Goal: Information Seeking & Learning: Compare options

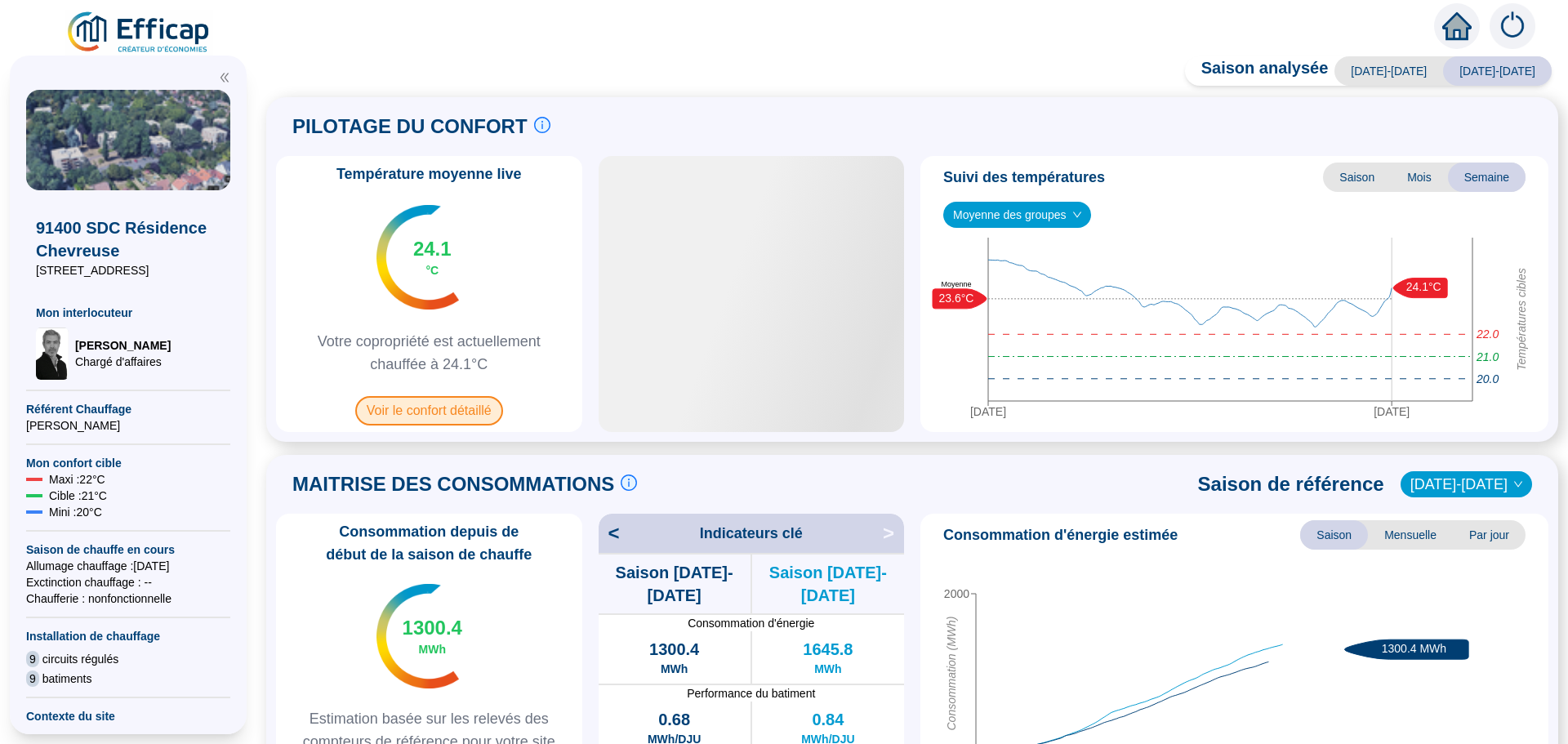
click at [452, 415] on span "Voir le confort détaillé" at bounding box center [429, 411] width 148 height 30
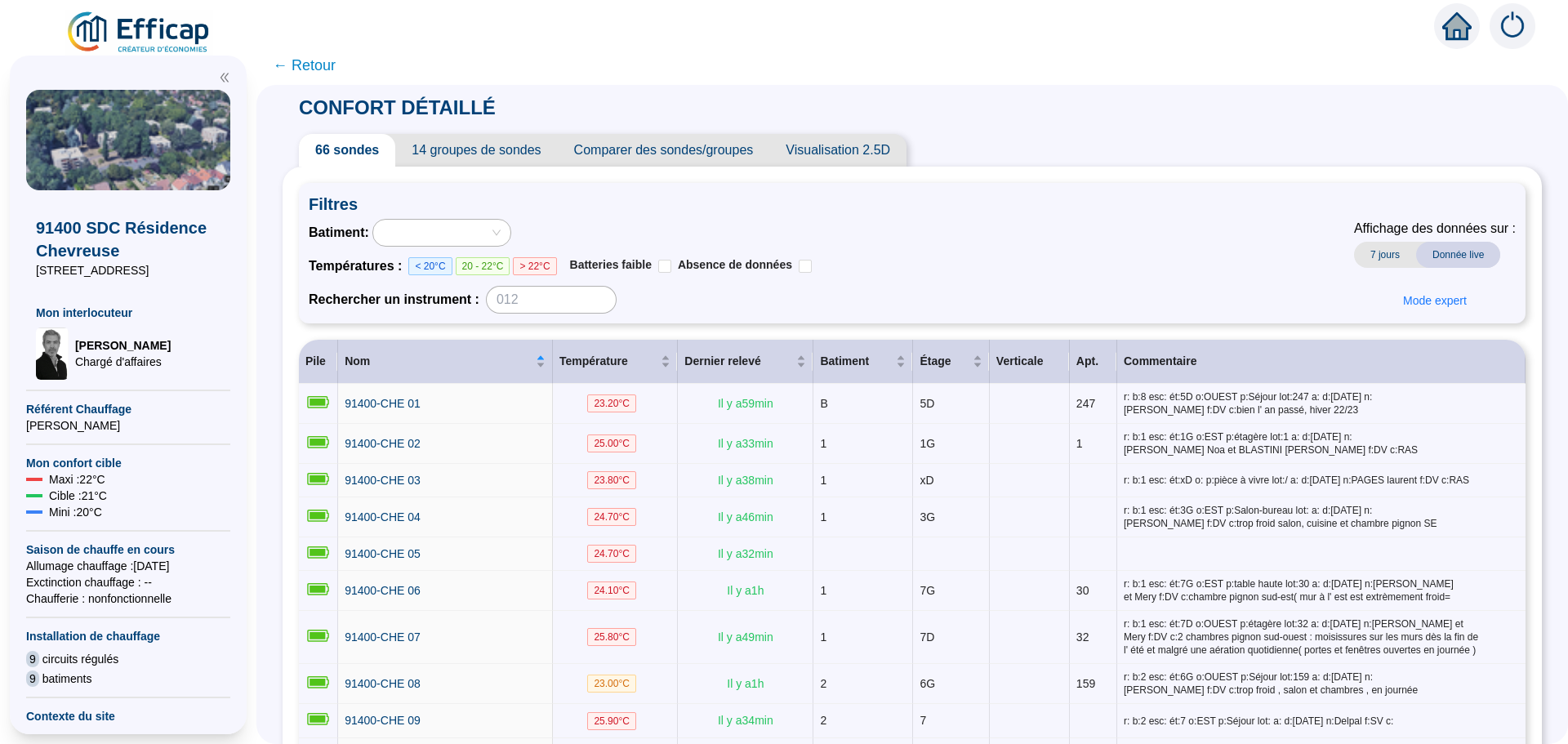
click at [714, 159] on span "Comparer des sondes/groupes" at bounding box center [664, 150] width 213 height 33
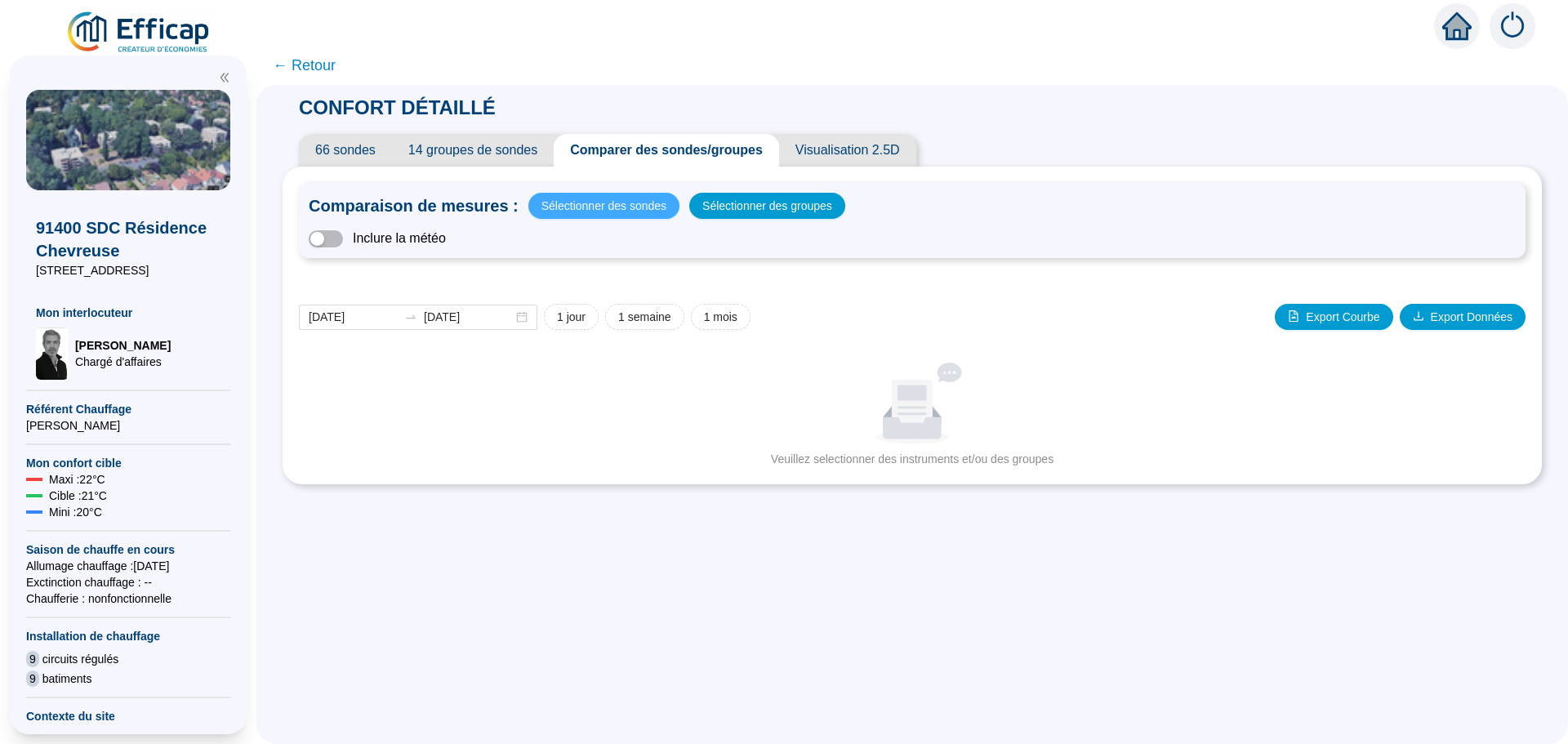
click at [595, 214] on span "Sélectionner des sondes" at bounding box center [604, 205] width 125 height 23
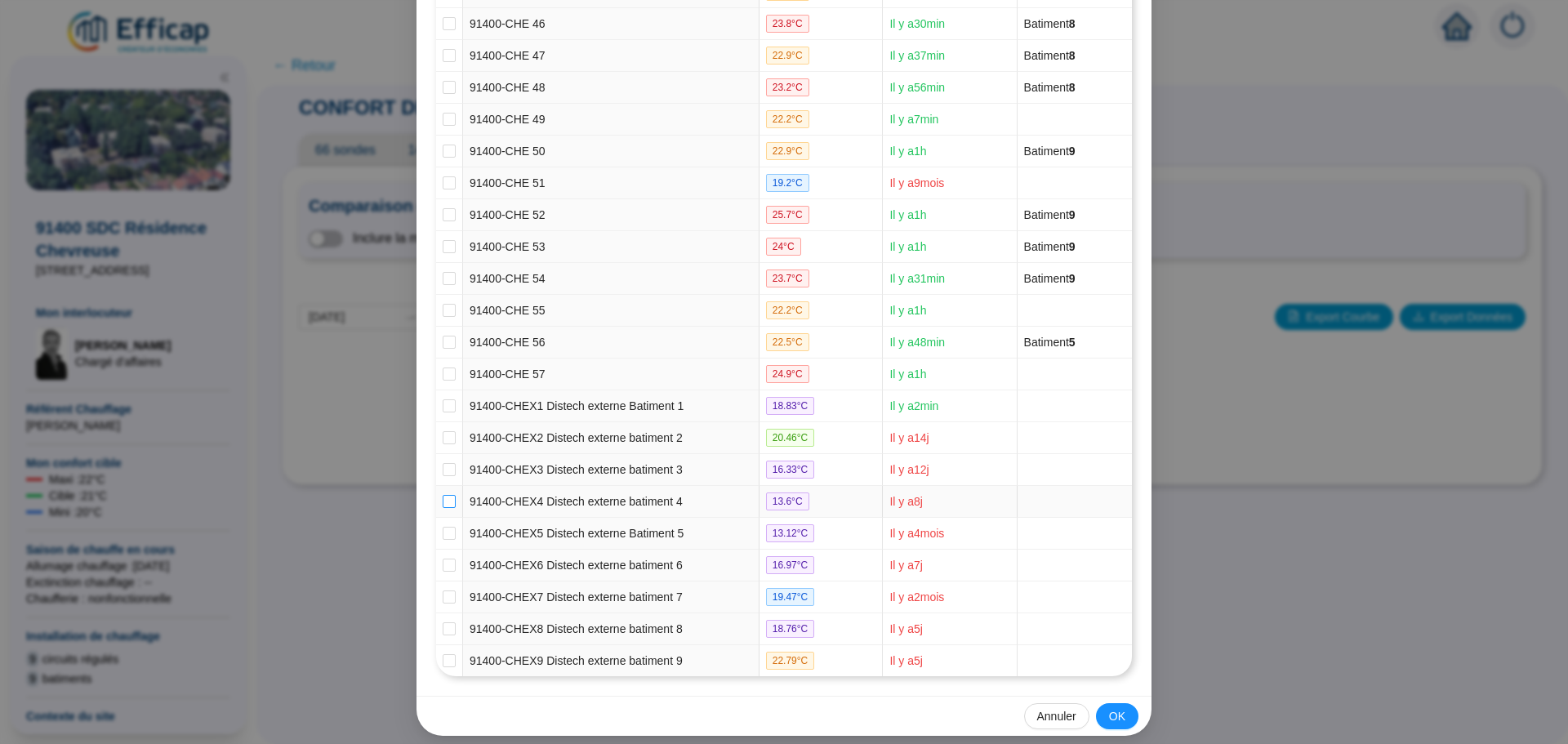
scroll to position [1672, 0]
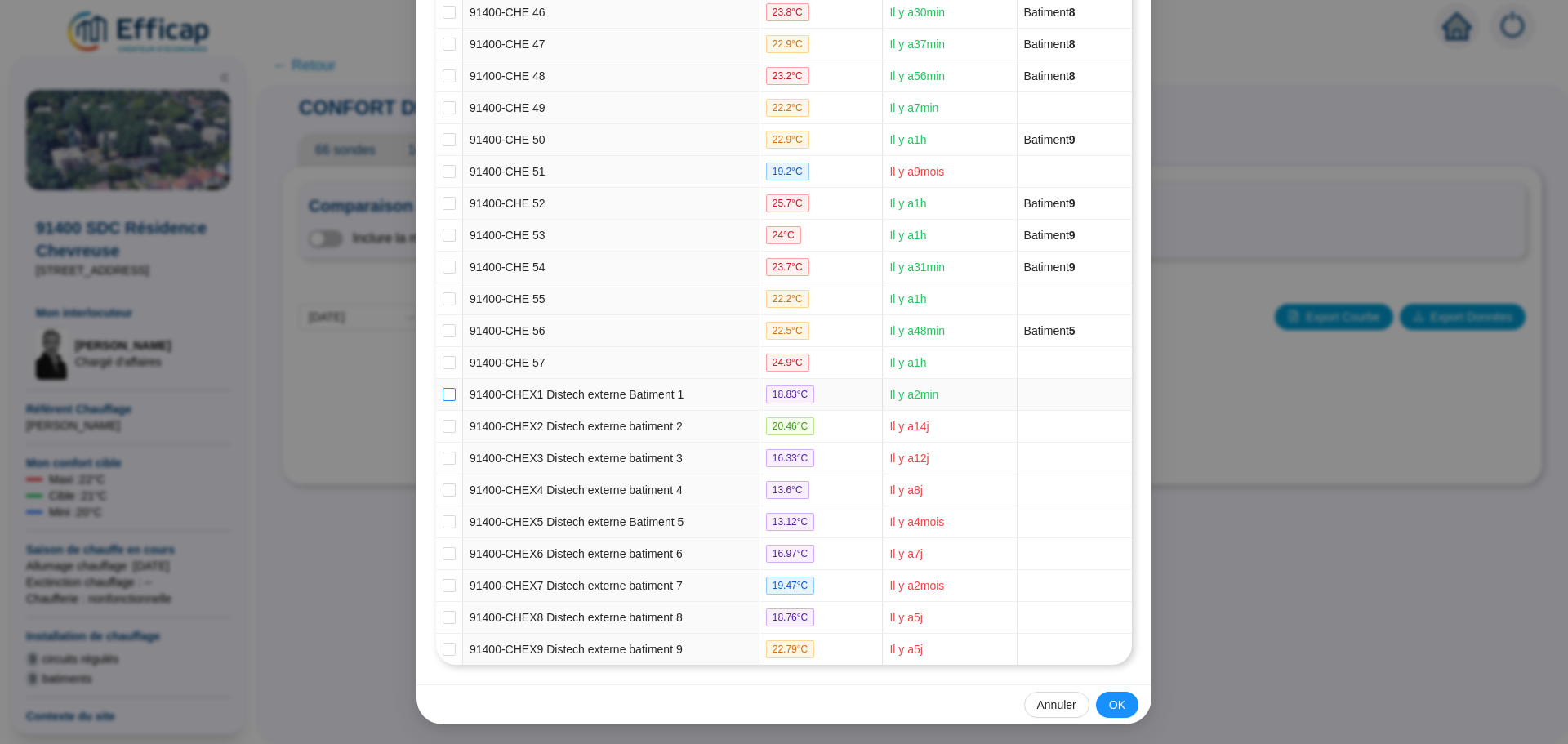
click at [442, 393] on input "checkbox" at bounding box center [448, 394] width 13 height 13
checkbox input "true"
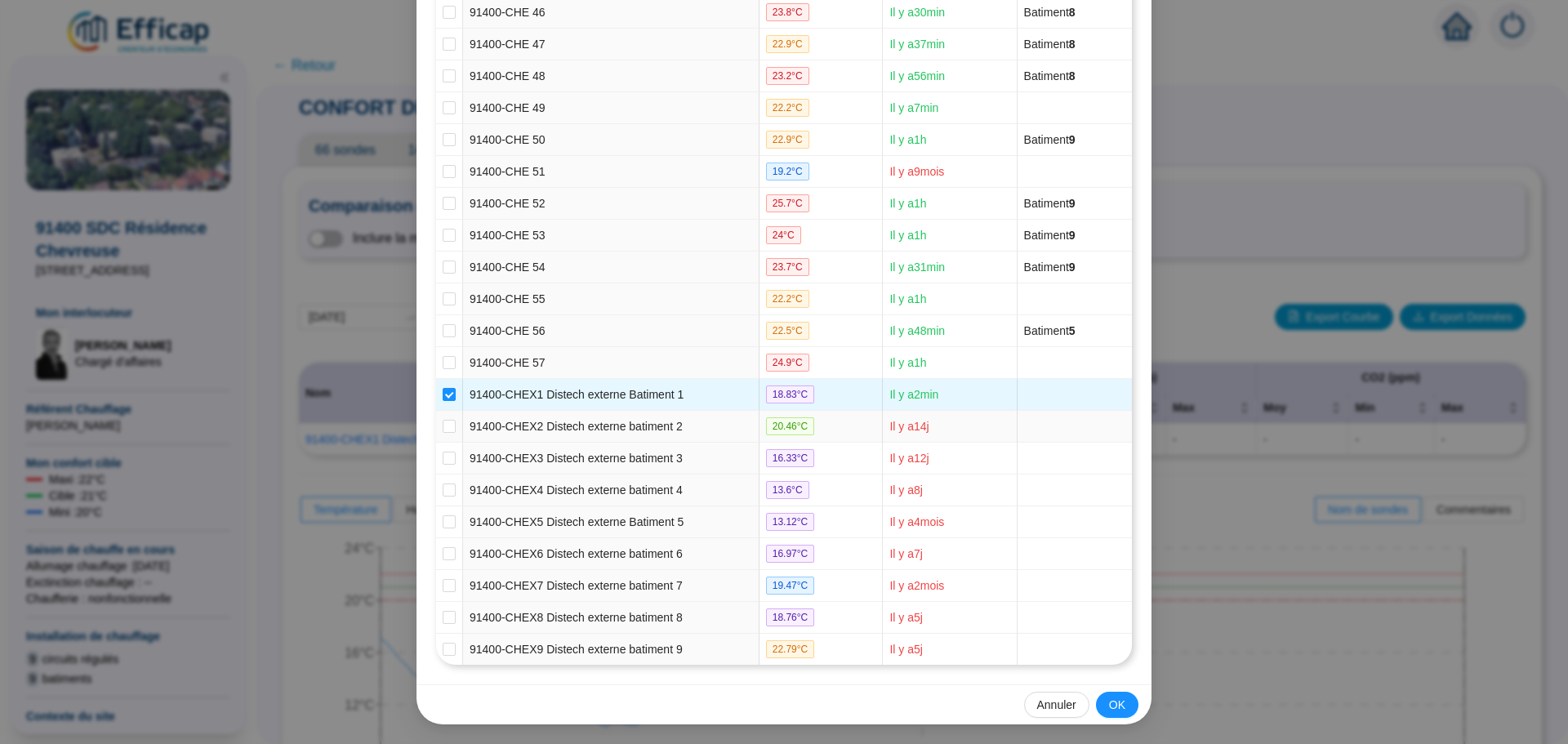
drag, startPoint x: 440, startPoint y: 427, endPoint x: 434, endPoint y: 459, distance: 32.6
click at [442, 430] on input "checkbox" at bounding box center [448, 426] width 13 height 13
checkbox input "true"
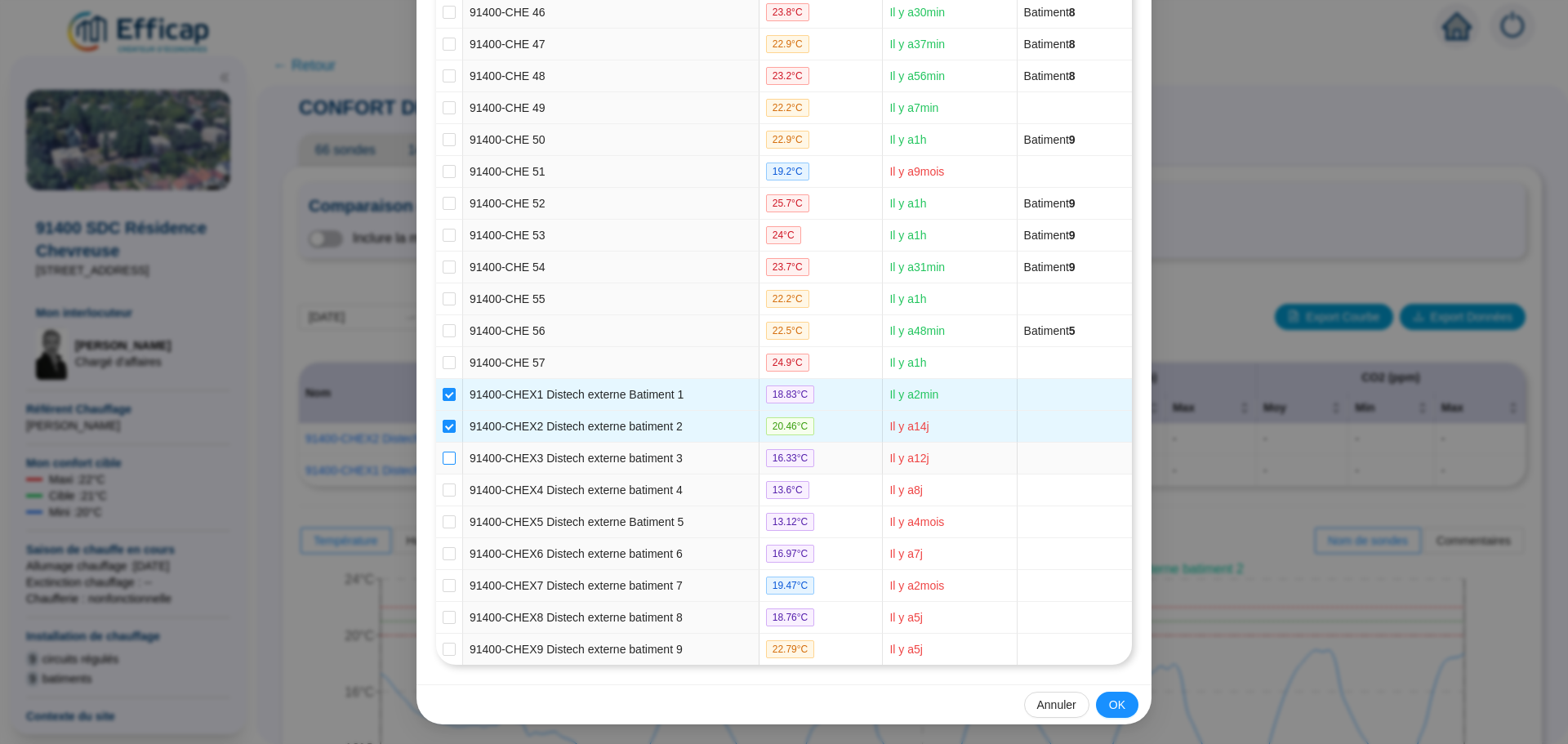
click at [445, 455] on input "checkbox" at bounding box center [448, 458] width 13 height 13
checkbox input "true"
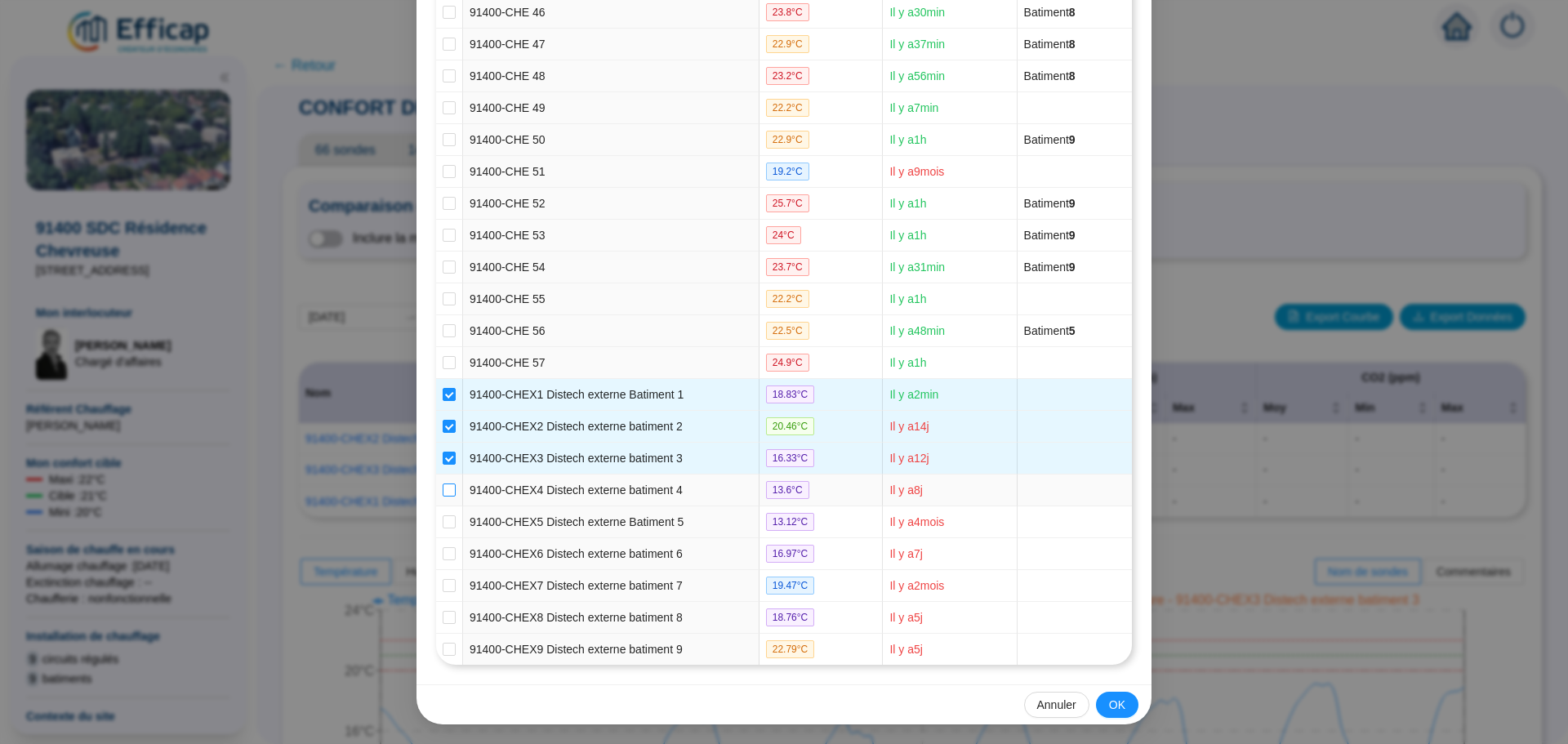
click at [442, 489] on input "checkbox" at bounding box center [448, 489] width 13 height 13
checkbox input "true"
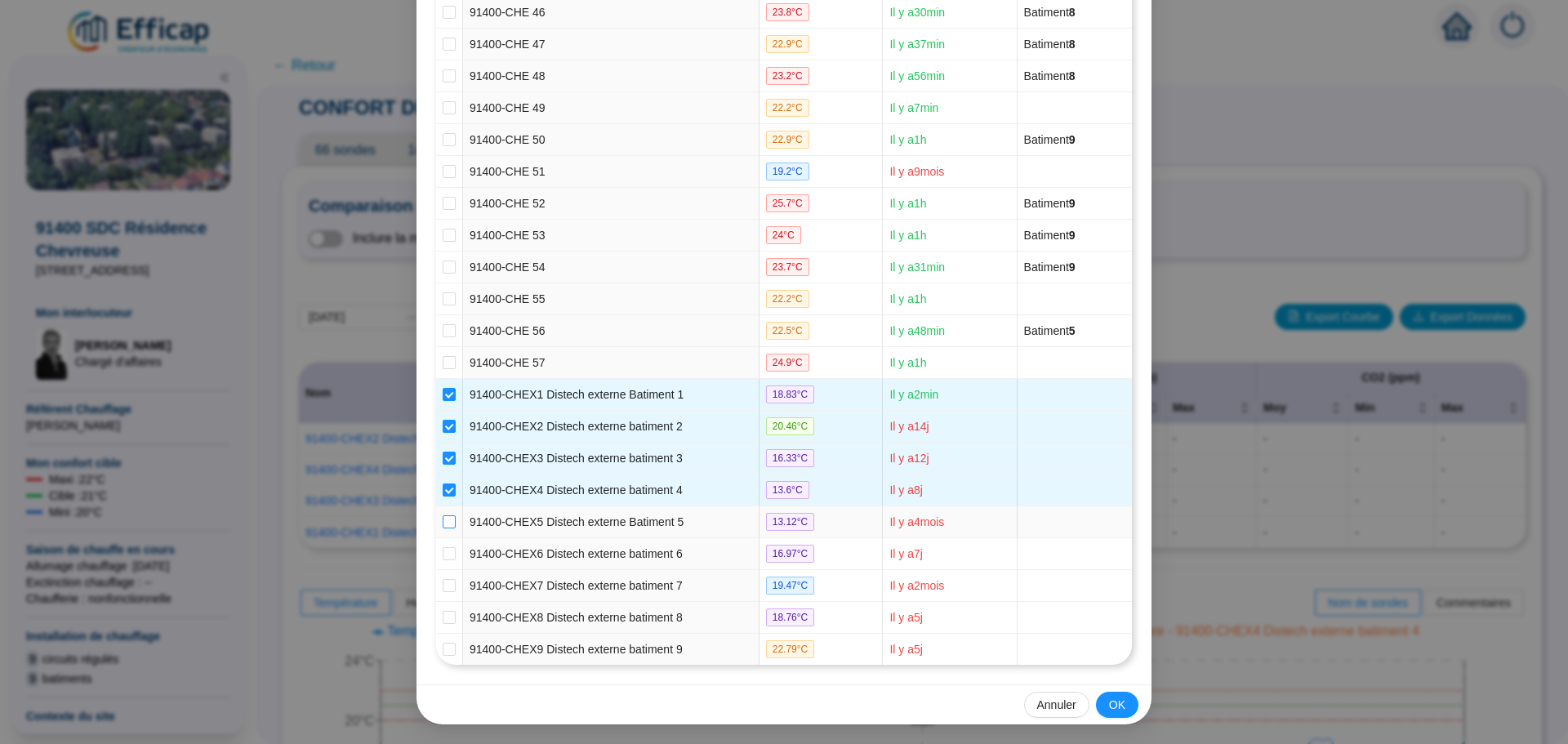
click at [442, 518] on input "checkbox" at bounding box center [448, 521] width 13 height 13
checkbox input "true"
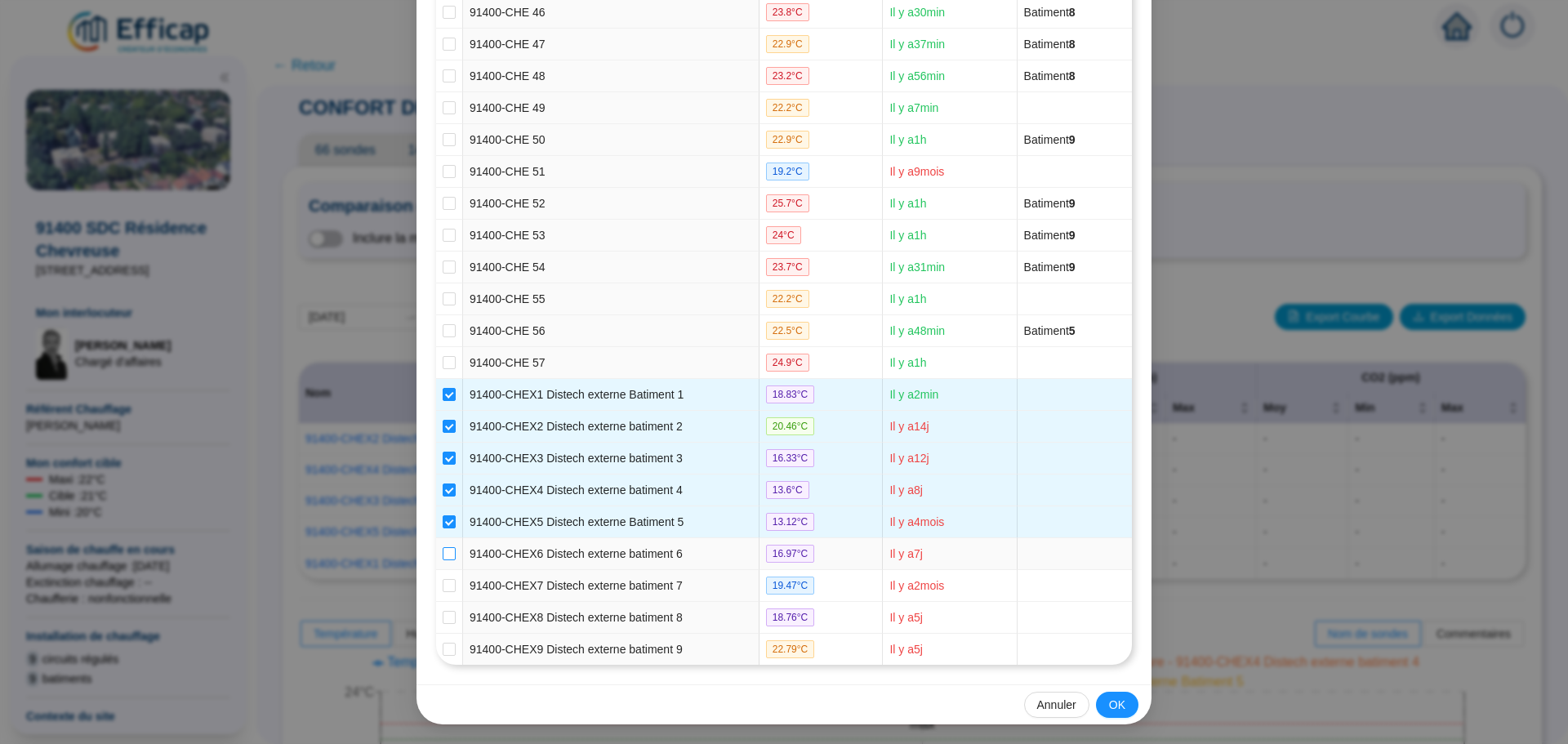
click at [442, 551] on input "checkbox" at bounding box center [448, 553] width 13 height 13
checkbox input "true"
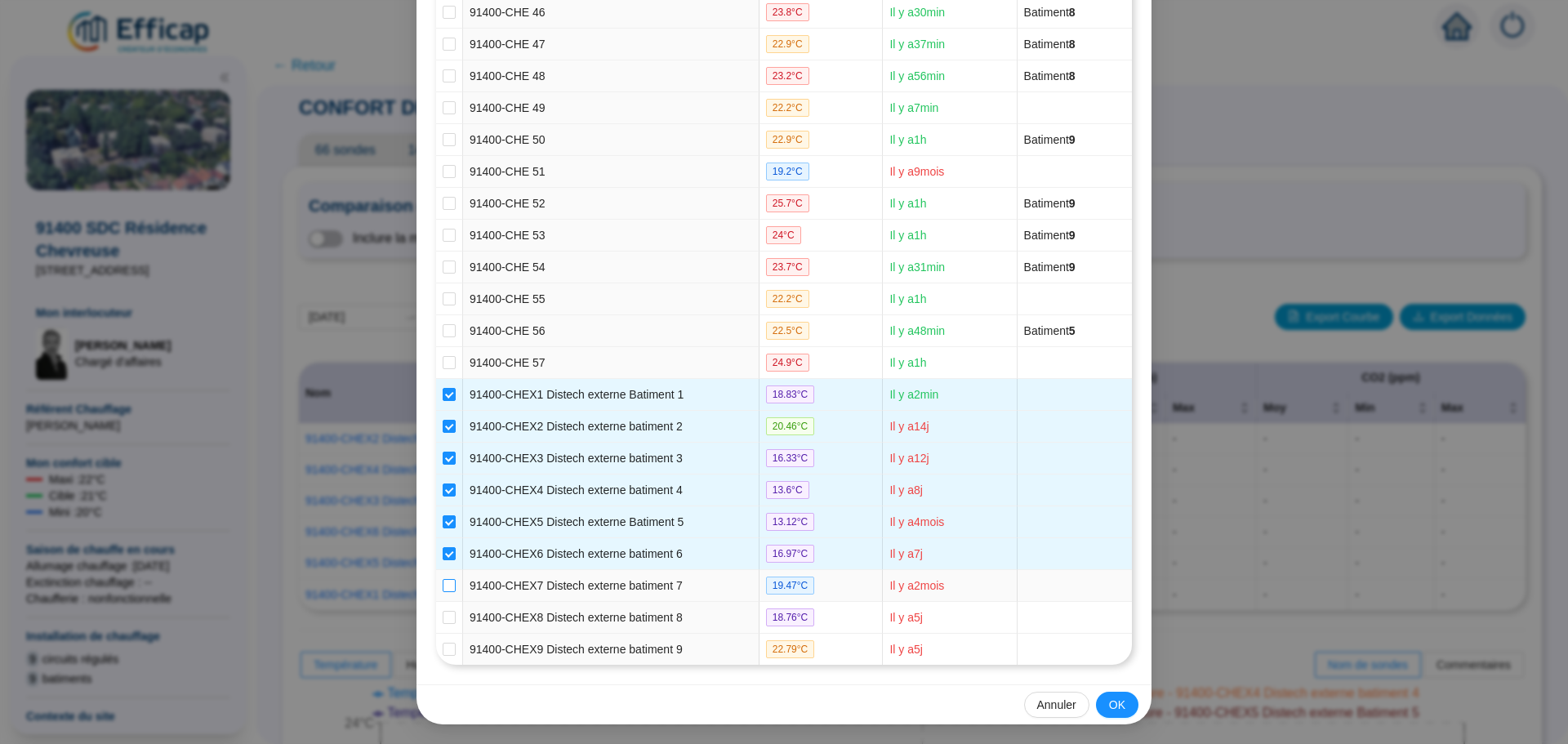
click at [442, 589] on input "checkbox" at bounding box center [448, 585] width 13 height 13
checkbox input "true"
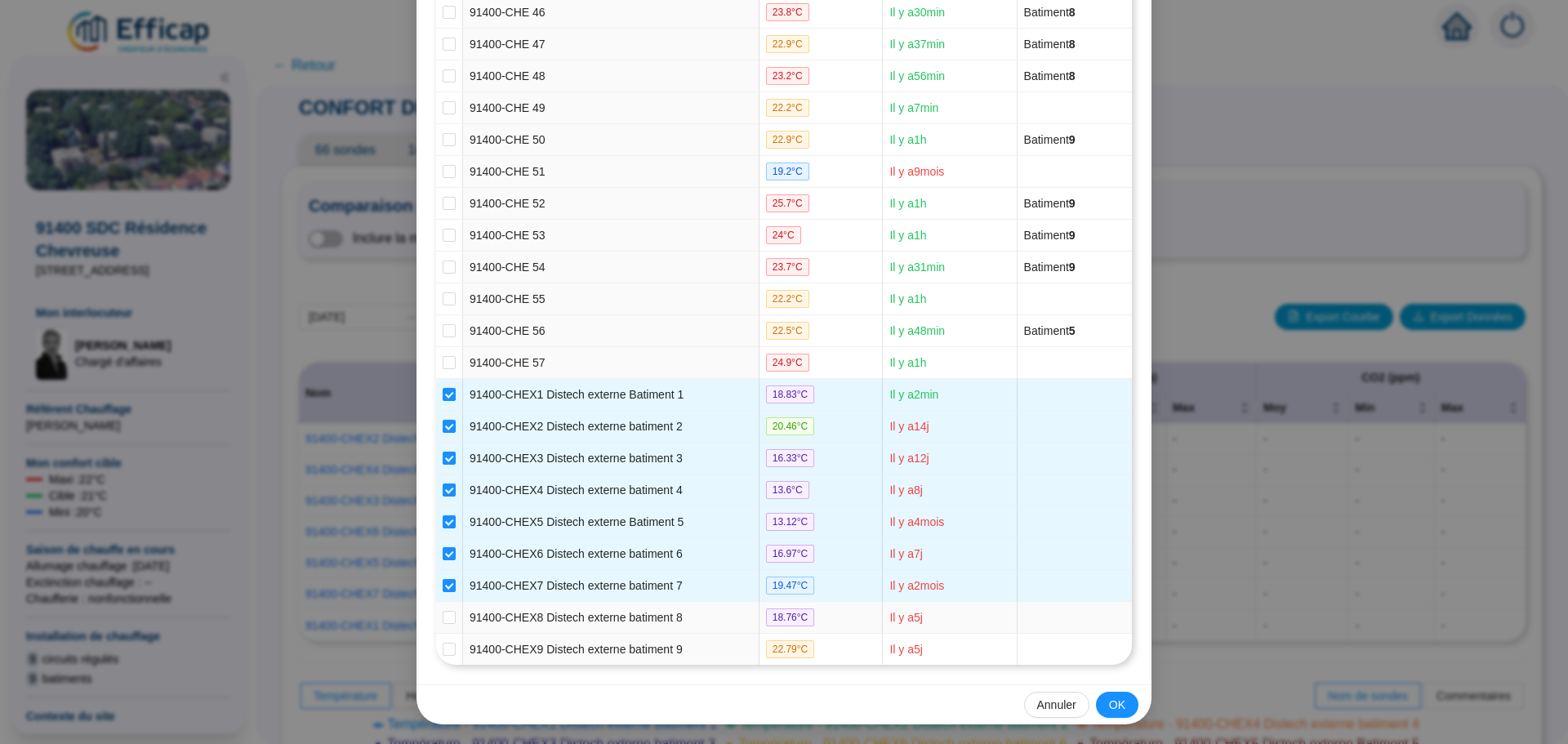
click at [442, 607] on td at bounding box center [449, 618] width 27 height 32
click at [443, 623] on input "checkbox" at bounding box center [448, 617] width 13 height 13
checkbox input "true"
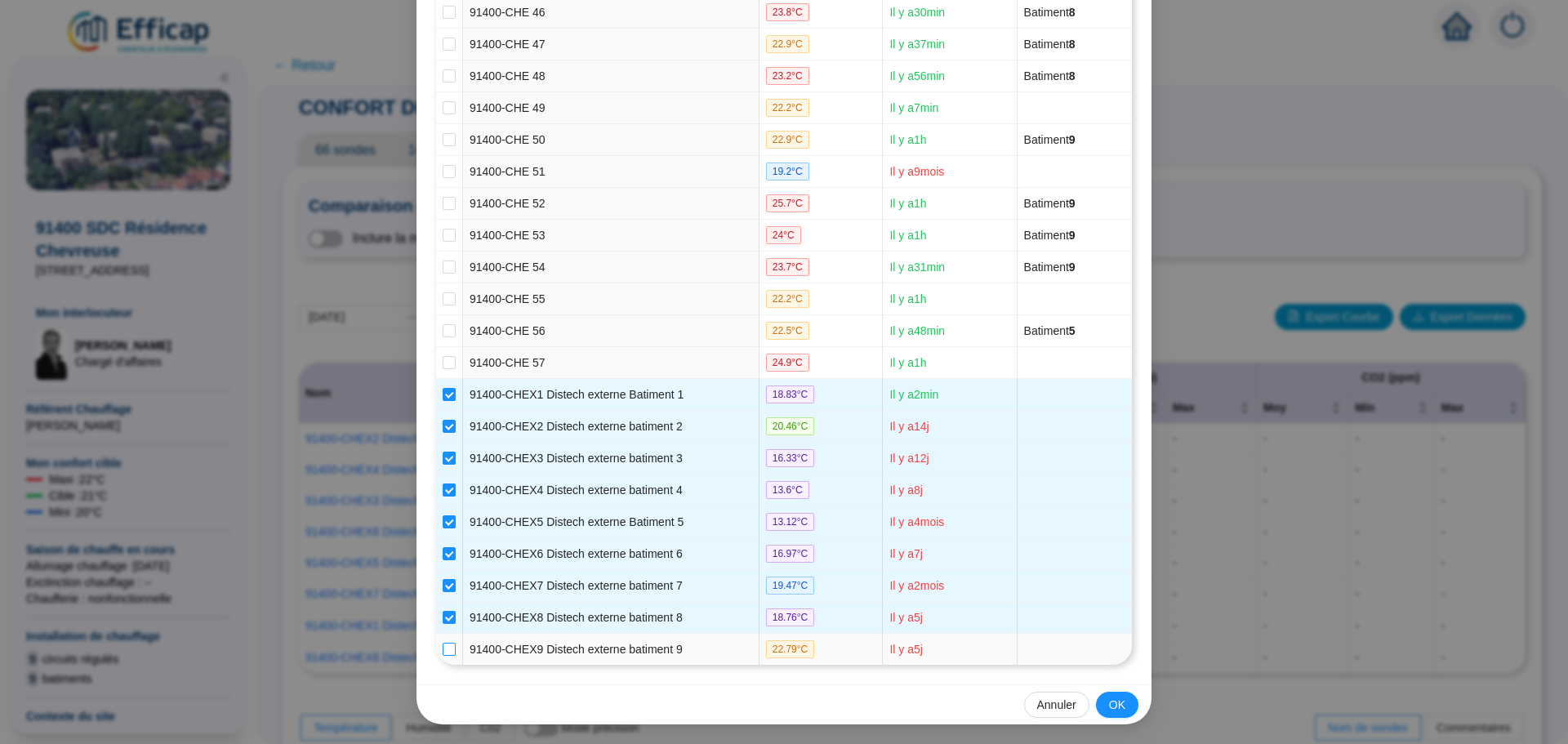
click at [442, 643] on input "checkbox" at bounding box center [448, 649] width 13 height 13
checkbox input "true"
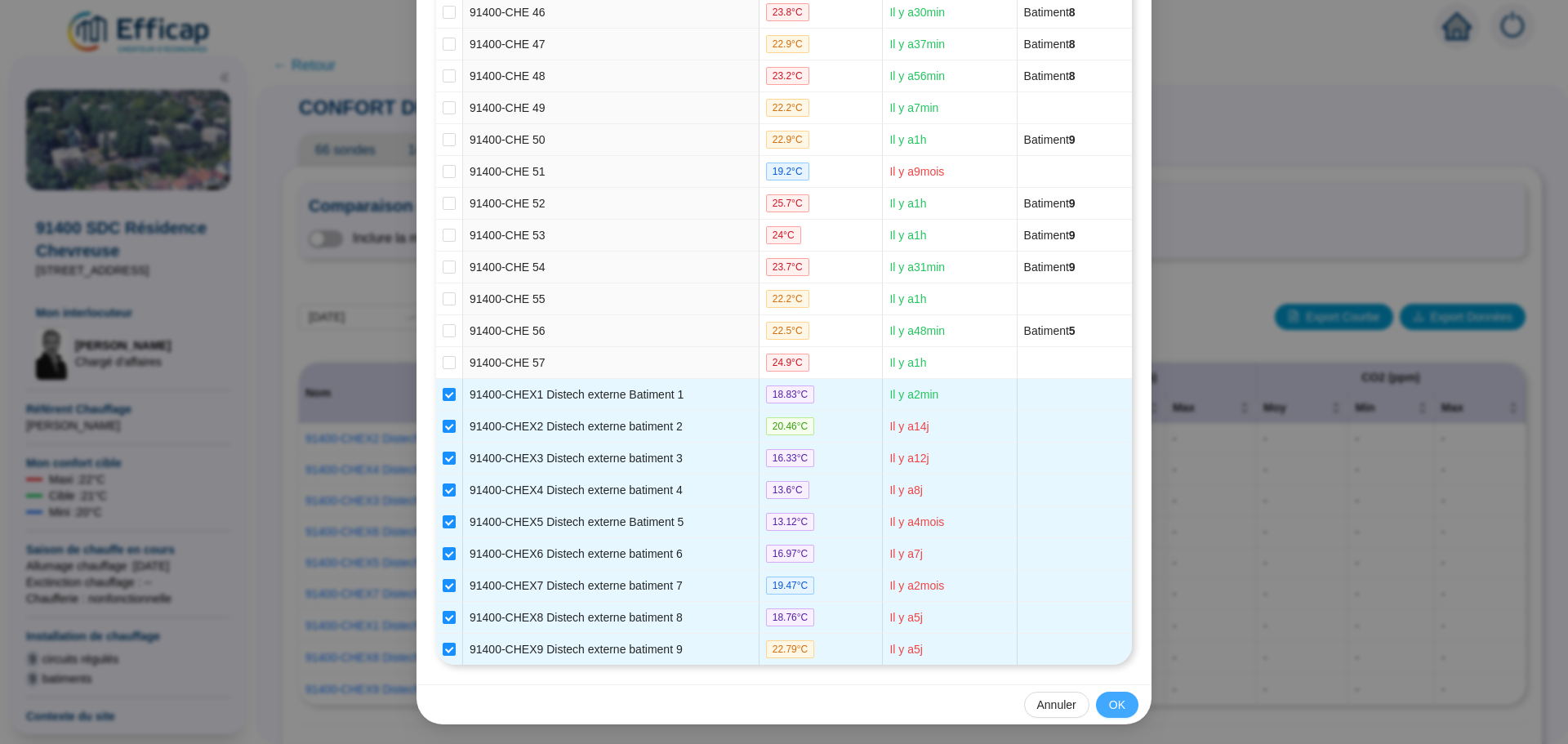
click at [1117, 706] on span "OK" at bounding box center [1117, 705] width 16 height 17
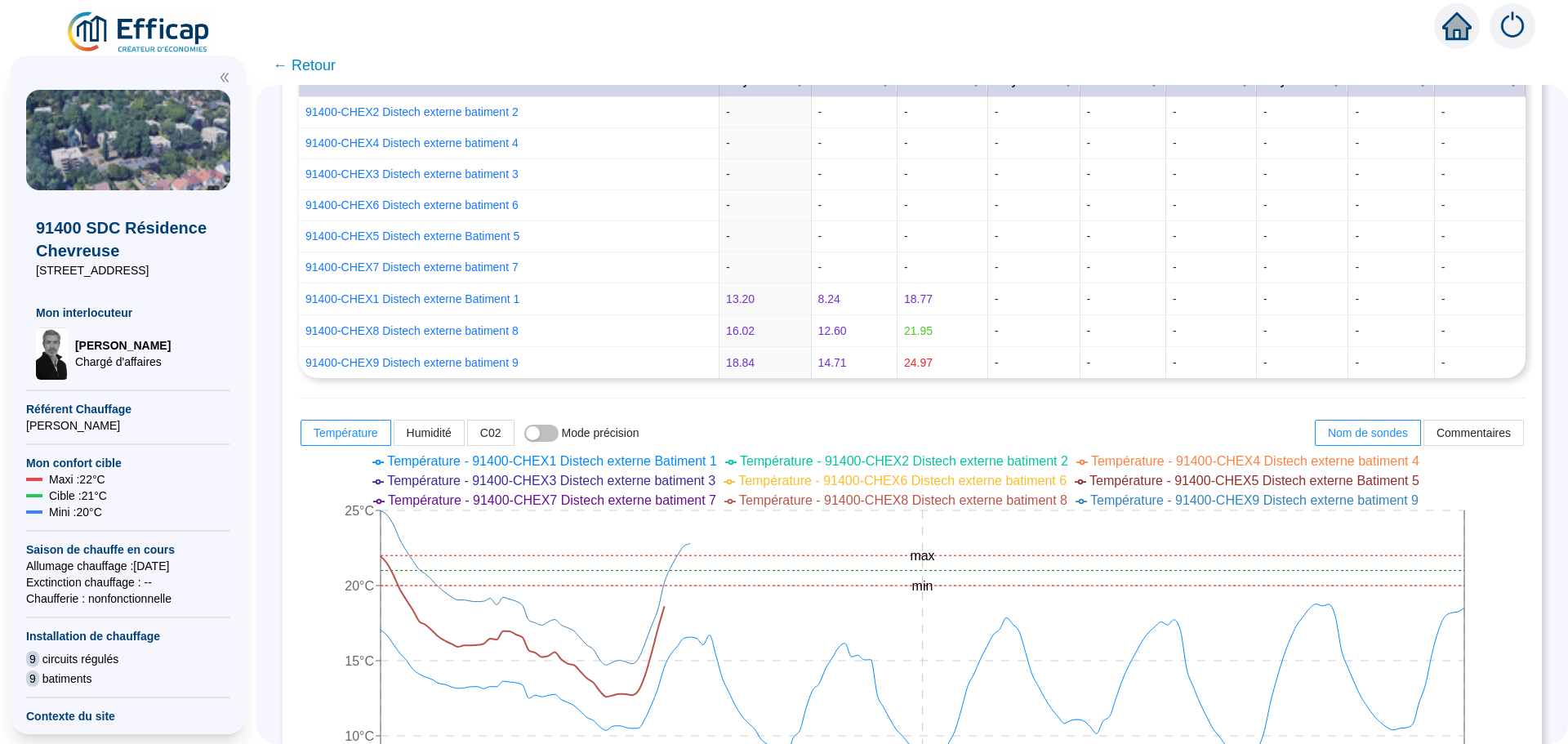
scroll to position [490, 0]
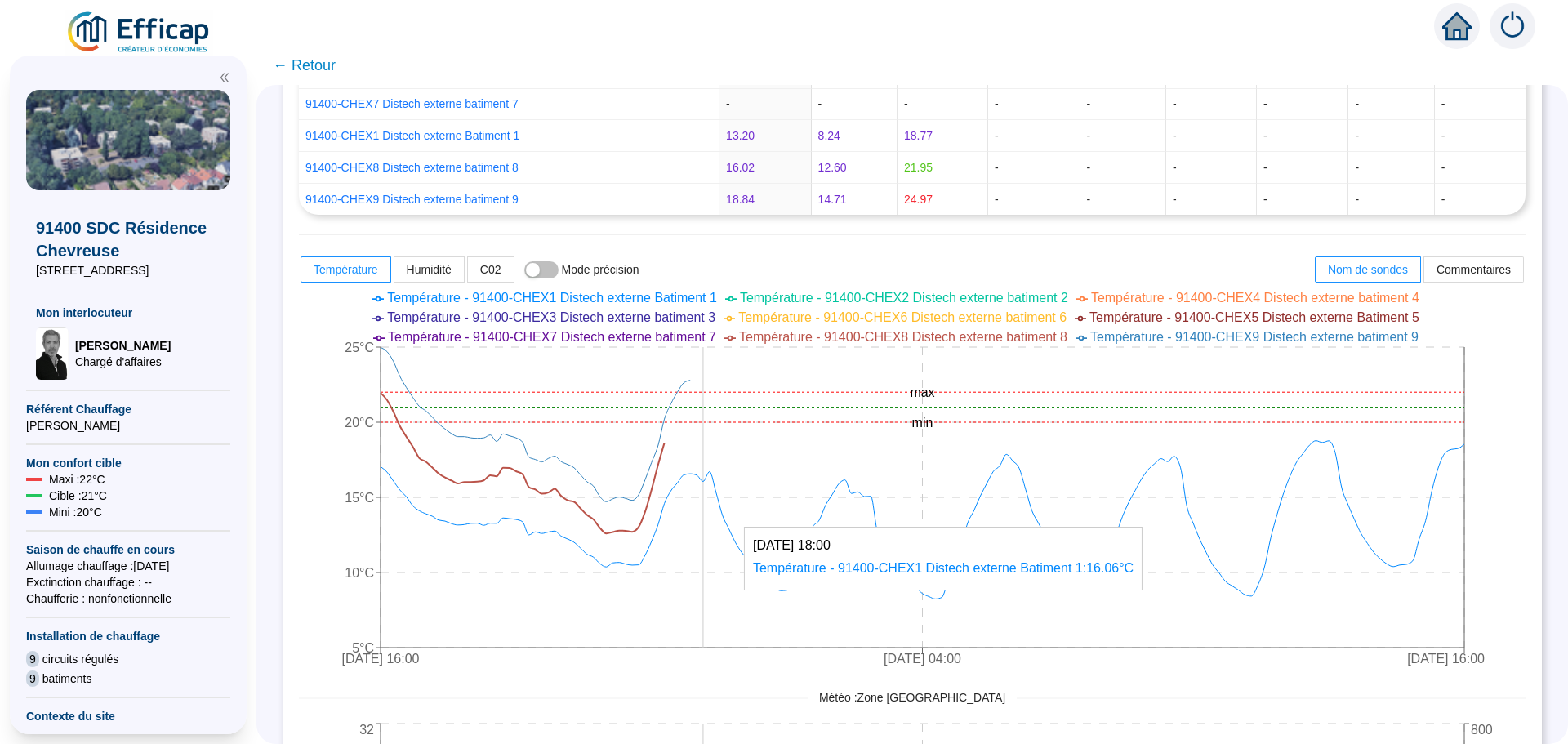
click at [718, 632] on icon "[DATE] 16:00 [DATE] 04:00 [DATE] 16:00 5°C 10°C 15°C 20°C 25°C min max" at bounding box center [900, 480] width 1202 height 392
